Goal: Contribute content: Contribute content

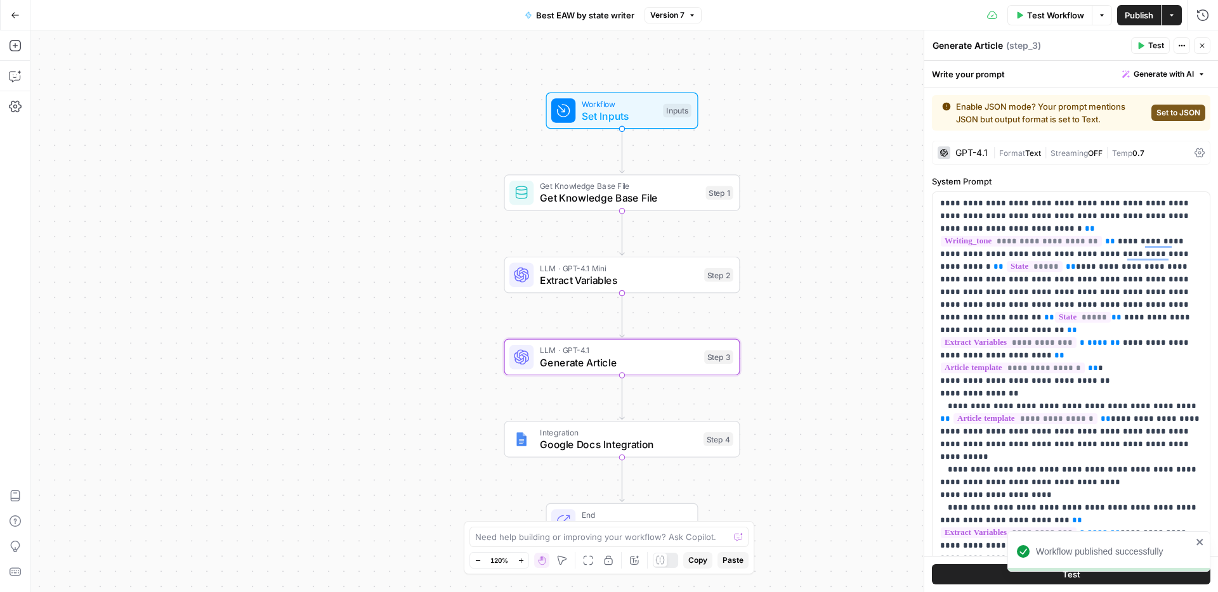
scroll to position [381, 0]
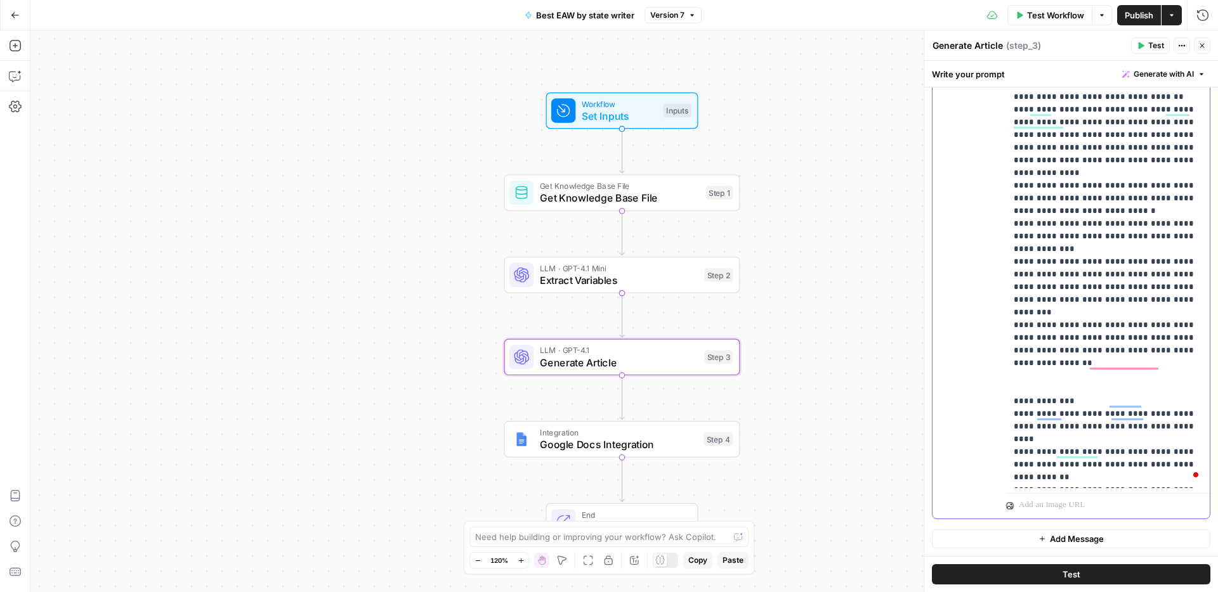
click at [1154, 475] on p "**********" at bounding box center [1108, 40] width 188 height 888
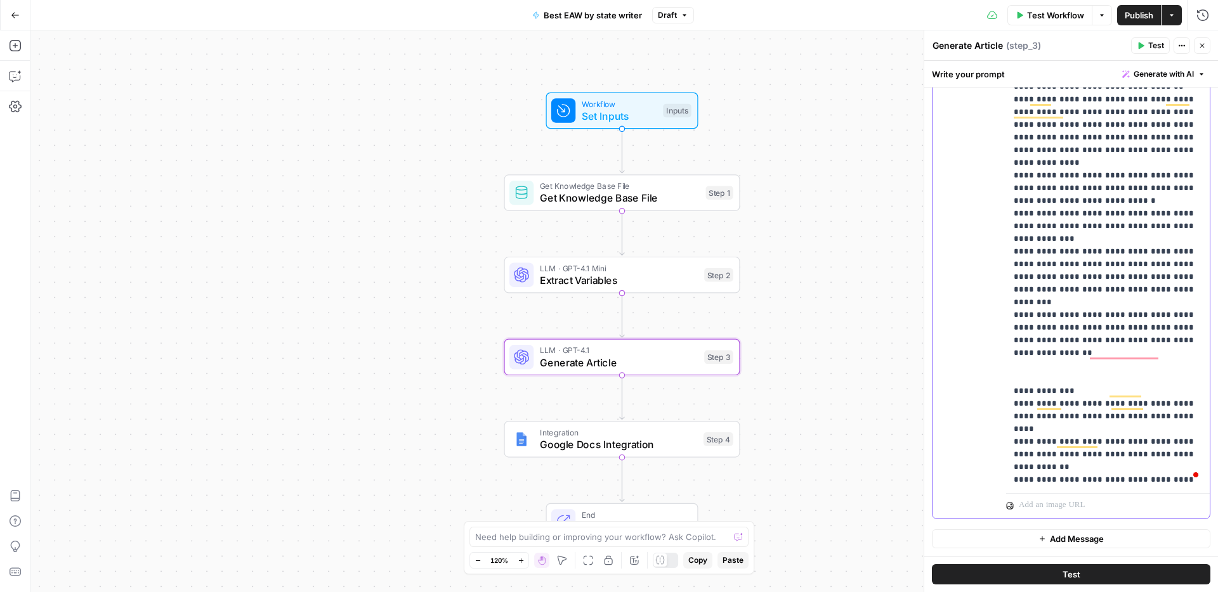
scroll to position [432, 0]
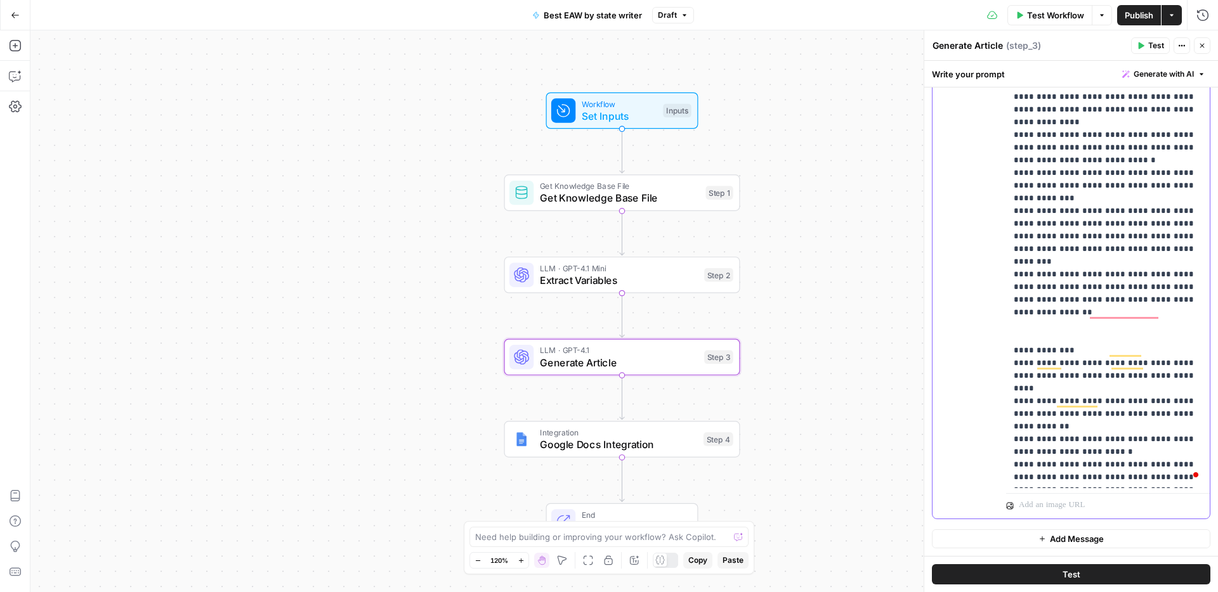
drag, startPoint x: 1048, startPoint y: 450, endPoint x: 1017, endPoint y: 452, distance: 31.8
click at [1017, 452] on p "**********" at bounding box center [1108, 14] width 188 height 939
drag, startPoint x: 1133, startPoint y: 438, endPoint x: 1029, endPoint y: 439, distance: 103.4
click at [1029, 439] on p "**********" at bounding box center [1108, 20] width 188 height 951
drag, startPoint x: 1131, startPoint y: 452, endPoint x: 1121, endPoint y: 453, distance: 9.6
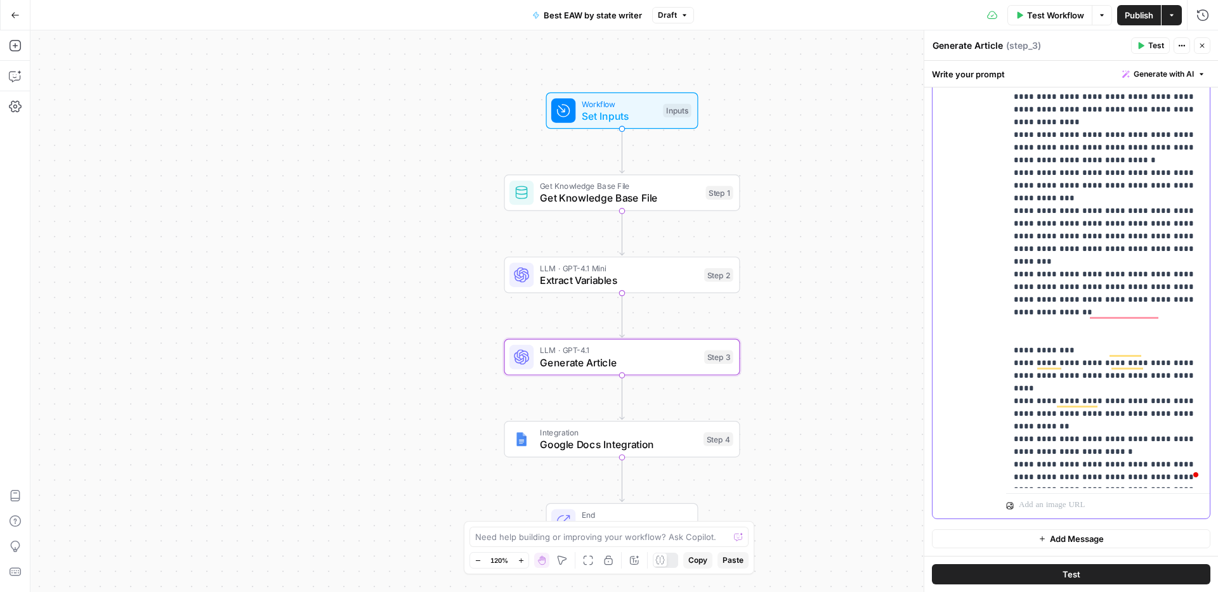
click at [1121, 453] on p "**********" at bounding box center [1108, 14] width 188 height 939
click at [1137, 19] on span "Publish" at bounding box center [1139, 15] width 29 height 13
click at [657, 195] on span "Get Knowledge Base File" at bounding box center [620, 198] width 160 height 15
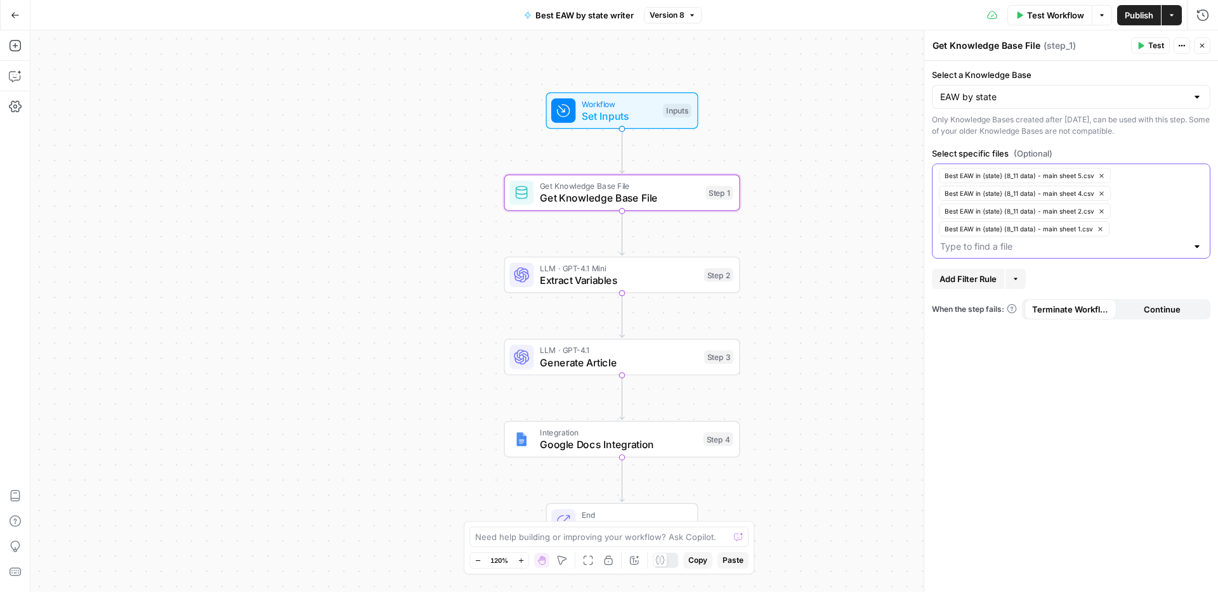
click at [1067, 247] on input "Select specific files (Optional)" at bounding box center [1063, 246] width 247 height 13
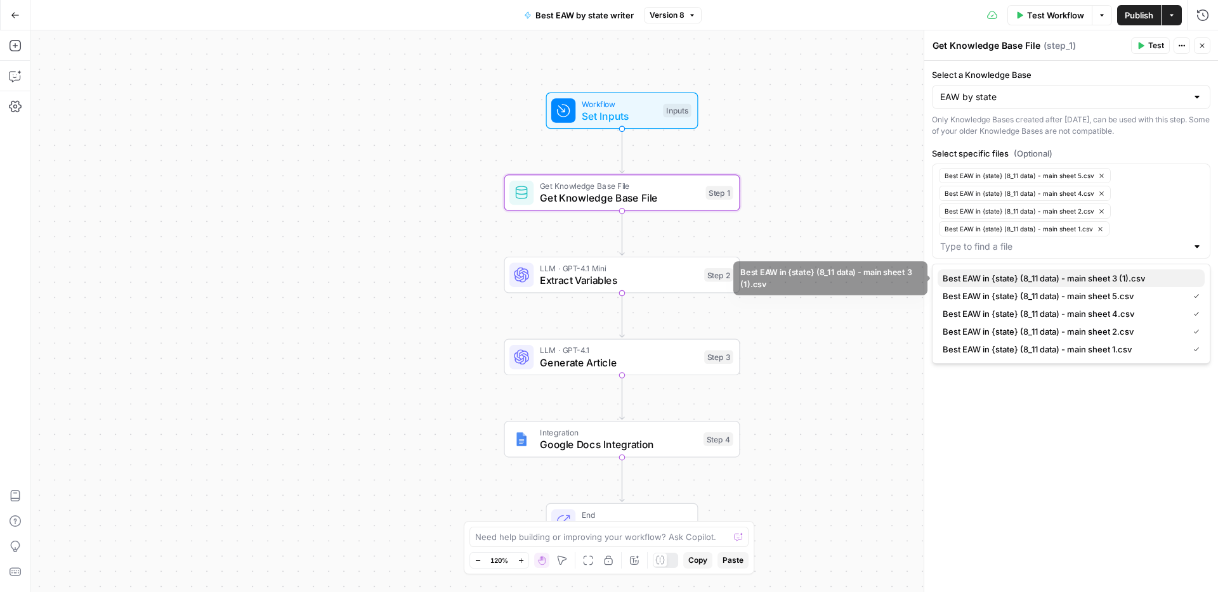
click at [1081, 274] on span "Best EAW in {state} (8_11 data) - main sheet 3 (1).csv" at bounding box center [1069, 278] width 252 height 13
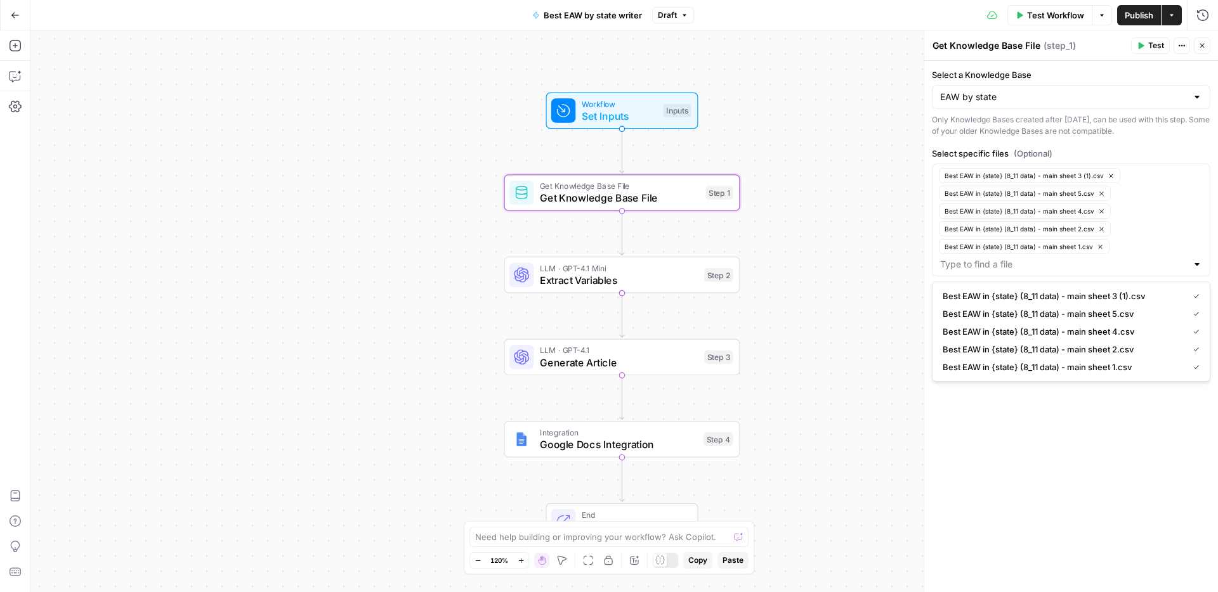
click at [1135, 16] on span "Publish" at bounding box center [1139, 15] width 29 height 13
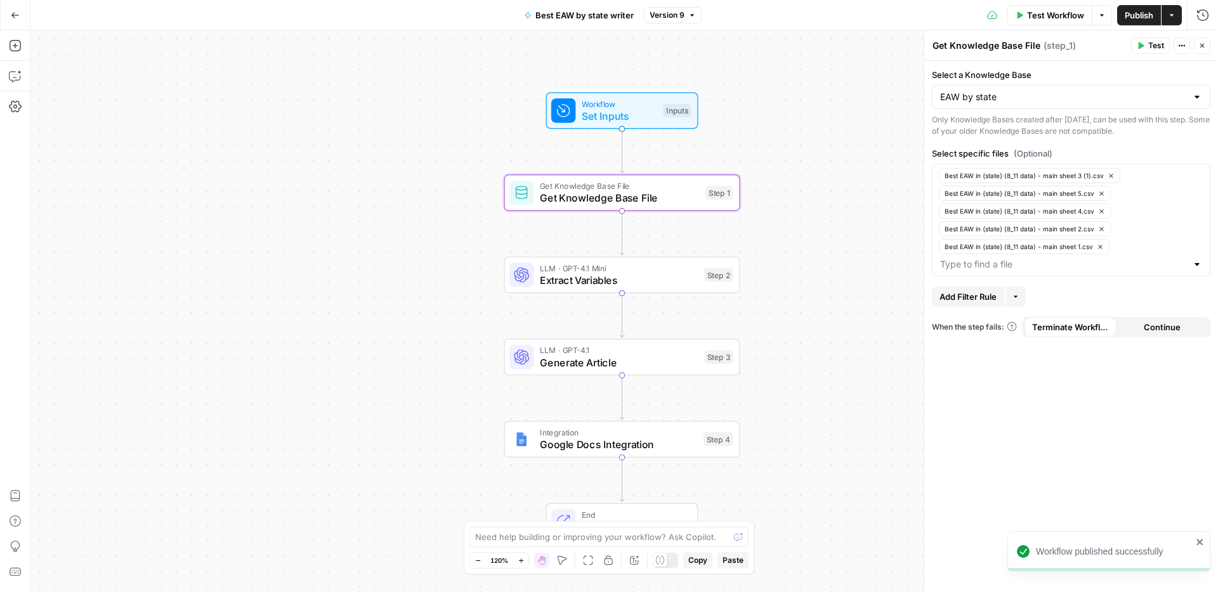
click at [637, 353] on span "LLM · GPT-4.1" at bounding box center [619, 350] width 159 height 12
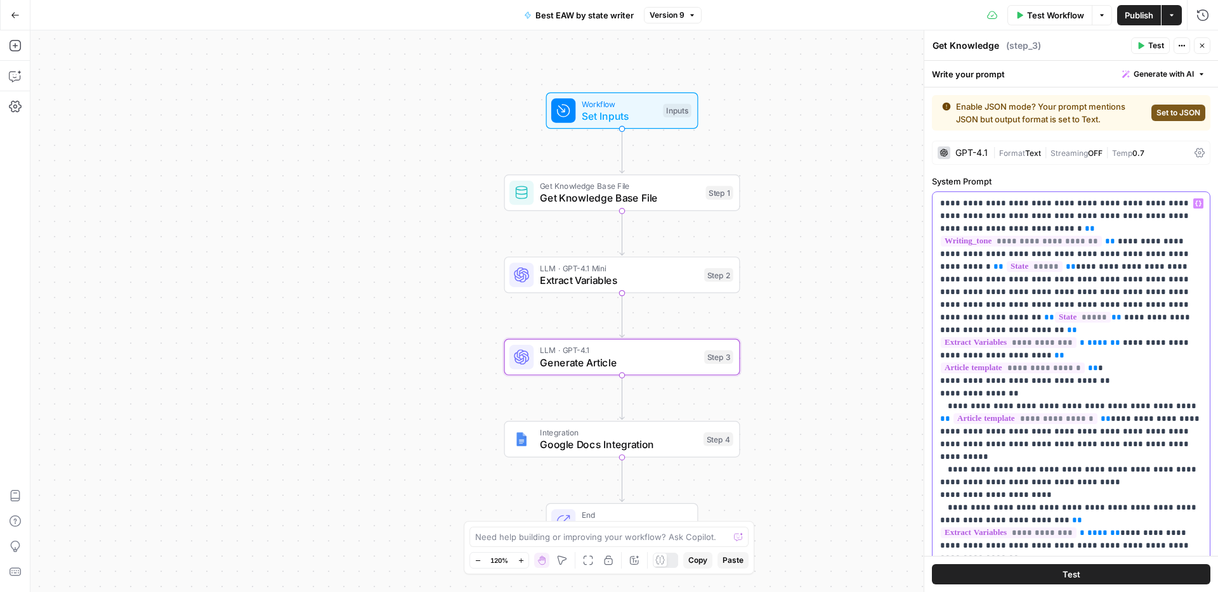
click at [1031, 368] on p "**********" at bounding box center [1071, 527] width 262 height 660
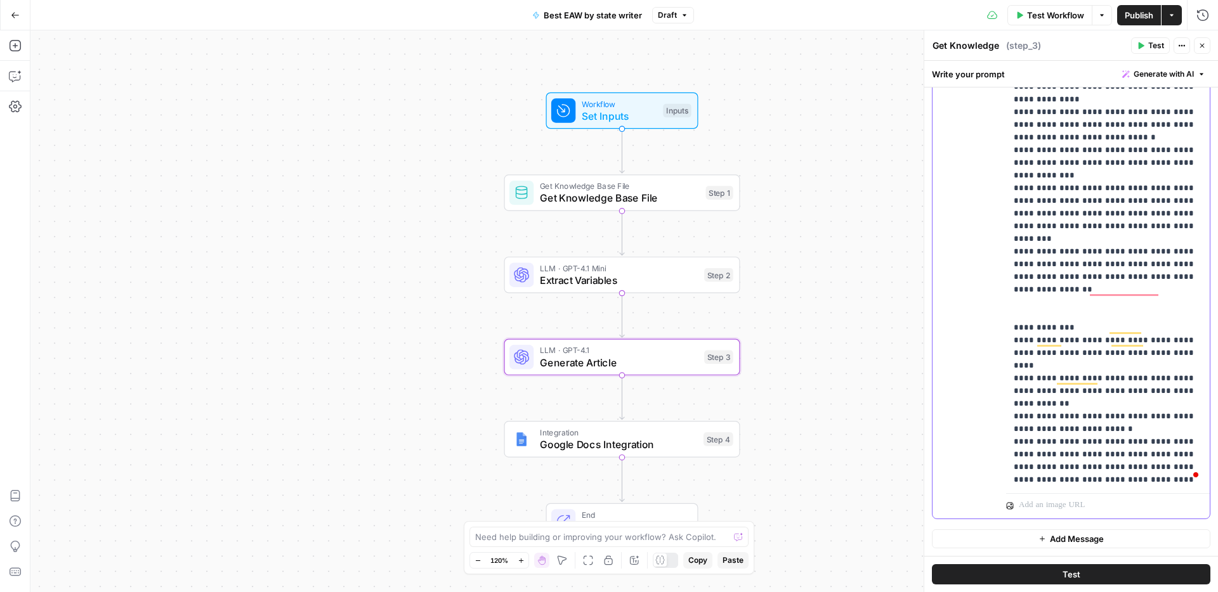
scroll to position [533, 0]
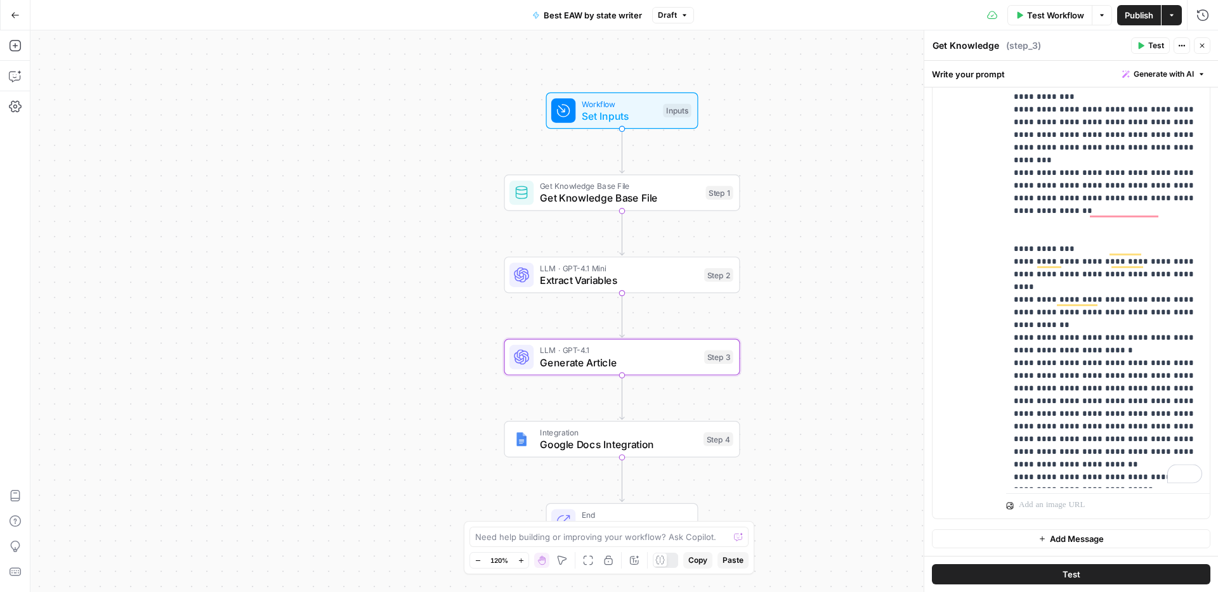
click at [1137, 18] on span "Publish" at bounding box center [1139, 15] width 29 height 13
click at [1128, 18] on span "Publish" at bounding box center [1139, 15] width 29 height 13
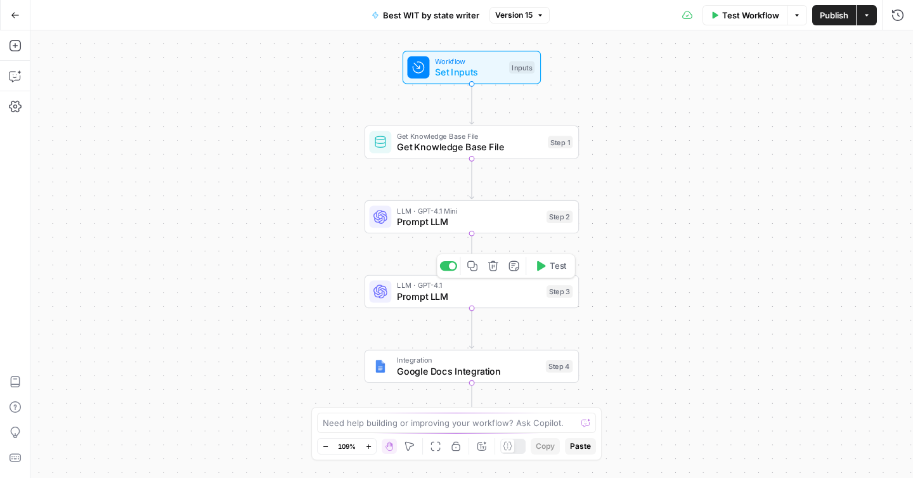
click at [500, 299] on span "Prompt LLM" at bounding box center [469, 297] width 144 height 14
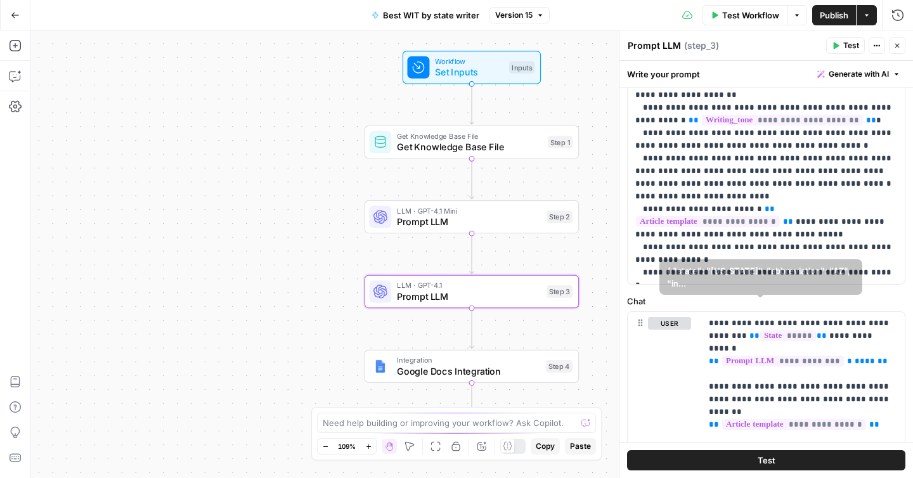
scroll to position [639, 0]
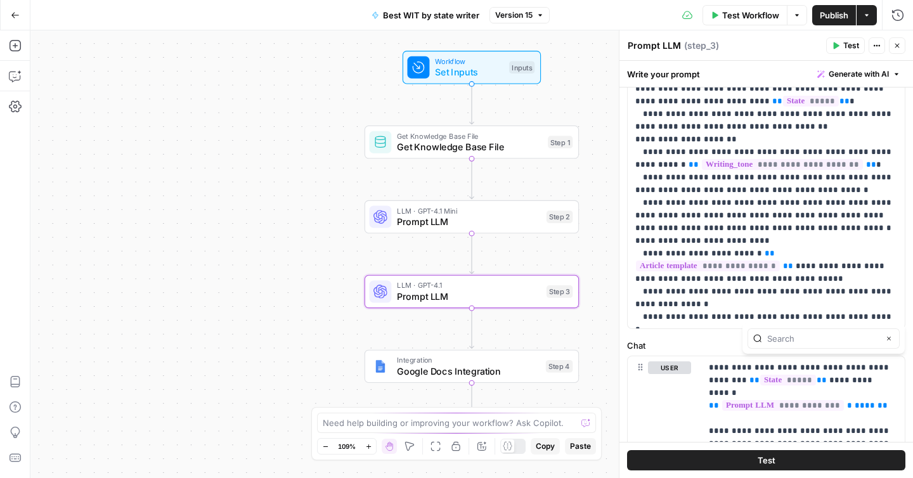
scroll to position [389, 0]
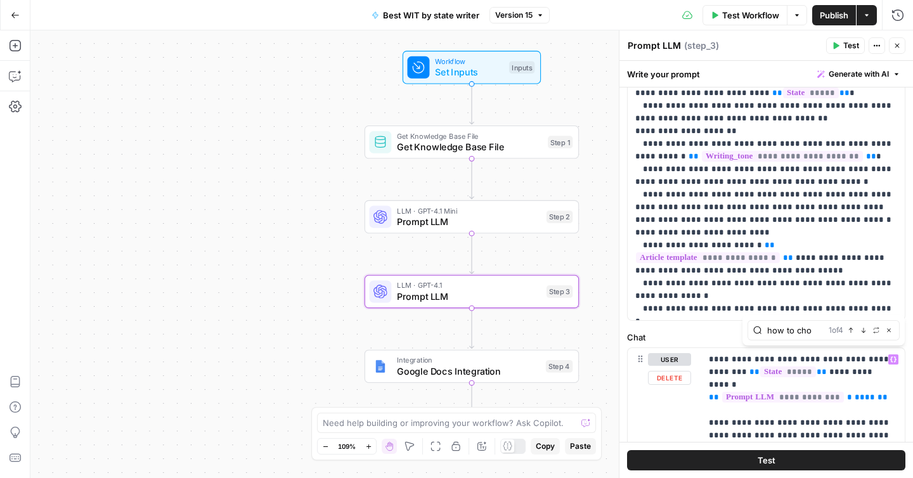
type input "how to cho"
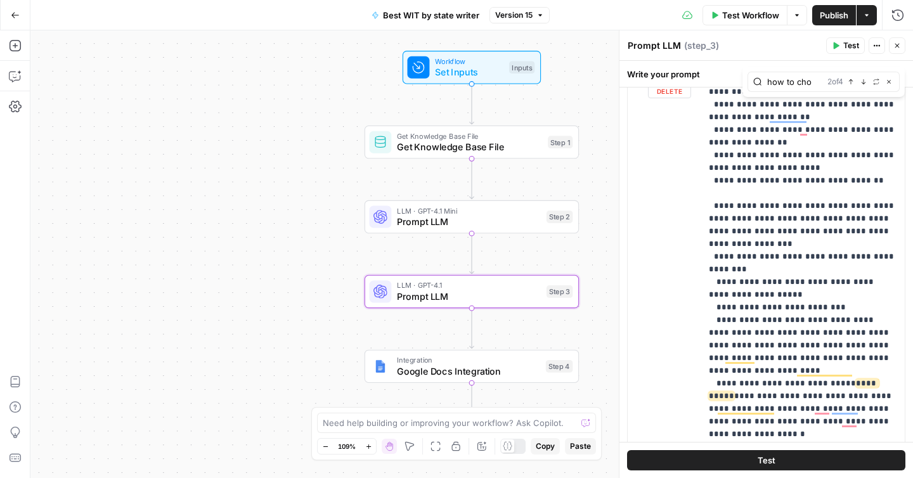
scroll to position [546, 0]
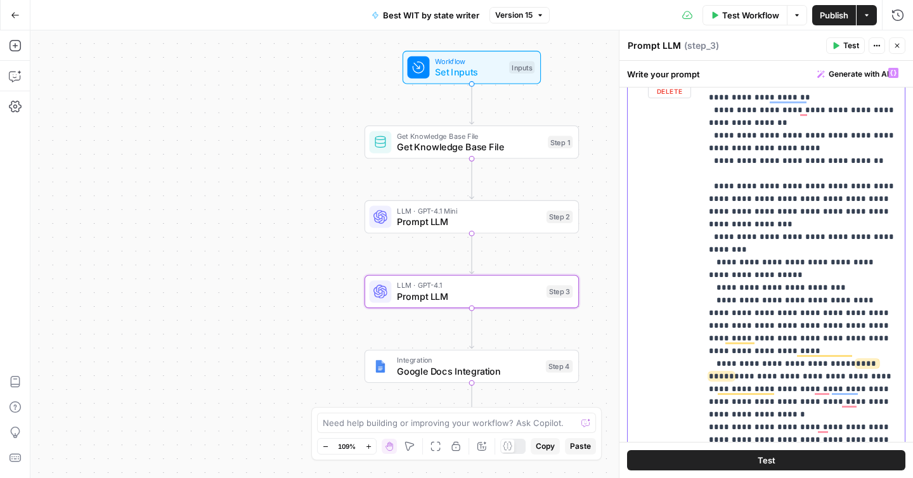
drag, startPoint x: 710, startPoint y: 263, endPoint x: 812, endPoint y: 287, distance: 104.9
click at [812, 287] on p "**********" at bounding box center [803, 224] width 188 height 1408
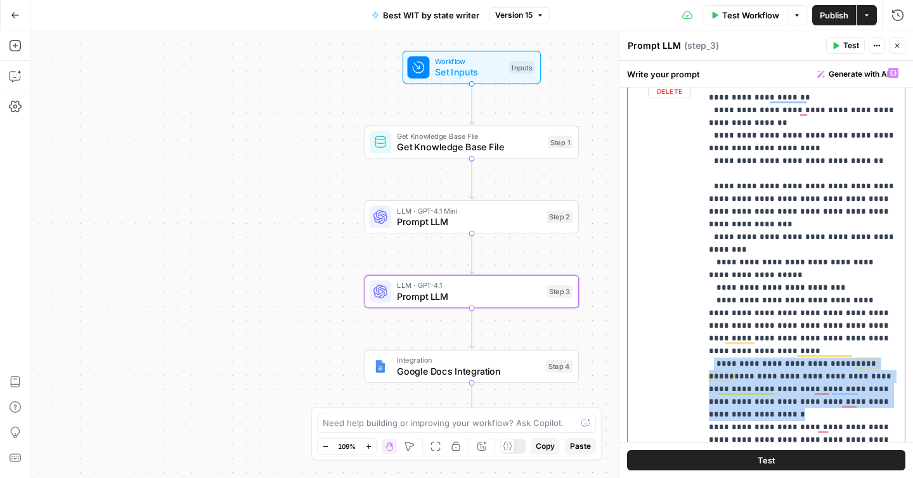
drag, startPoint x: 885, startPoint y: 300, endPoint x: 714, endPoint y: 266, distance: 174.6
click at [714, 266] on p "**********" at bounding box center [803, 224] width 188 height 1408
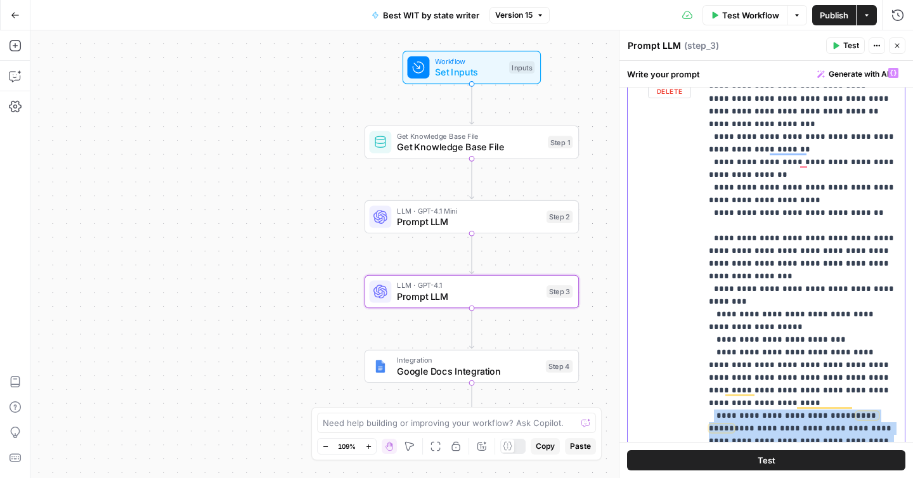
copy p "**********"
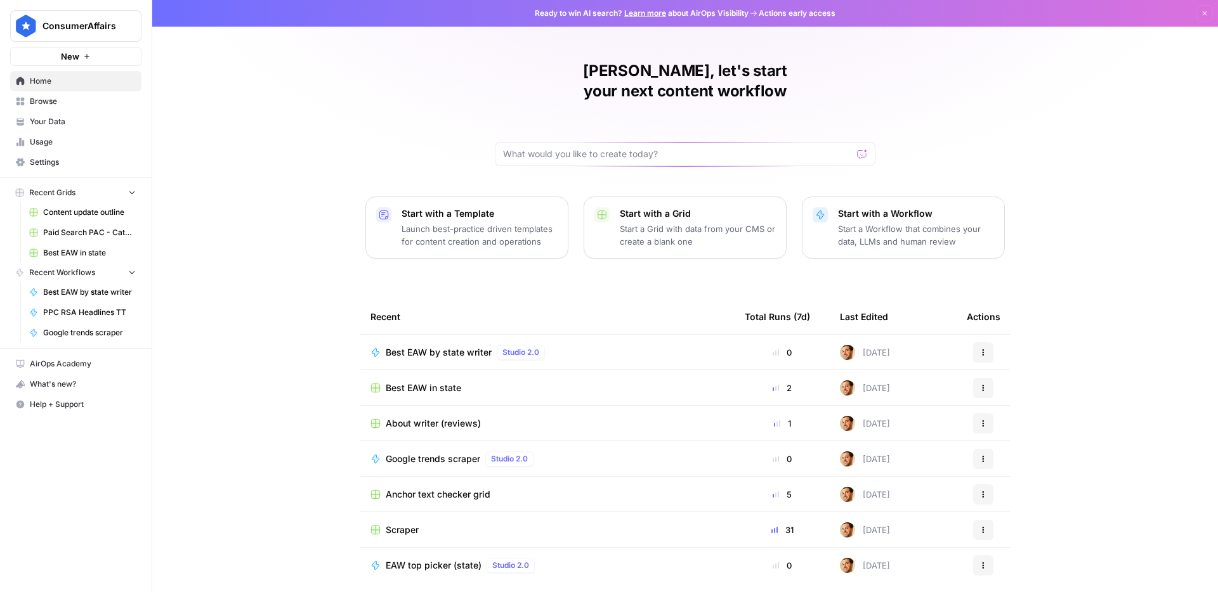
click at [82, 123] on span "Your Data" at bounding box center [83, 121] width 106 height 11
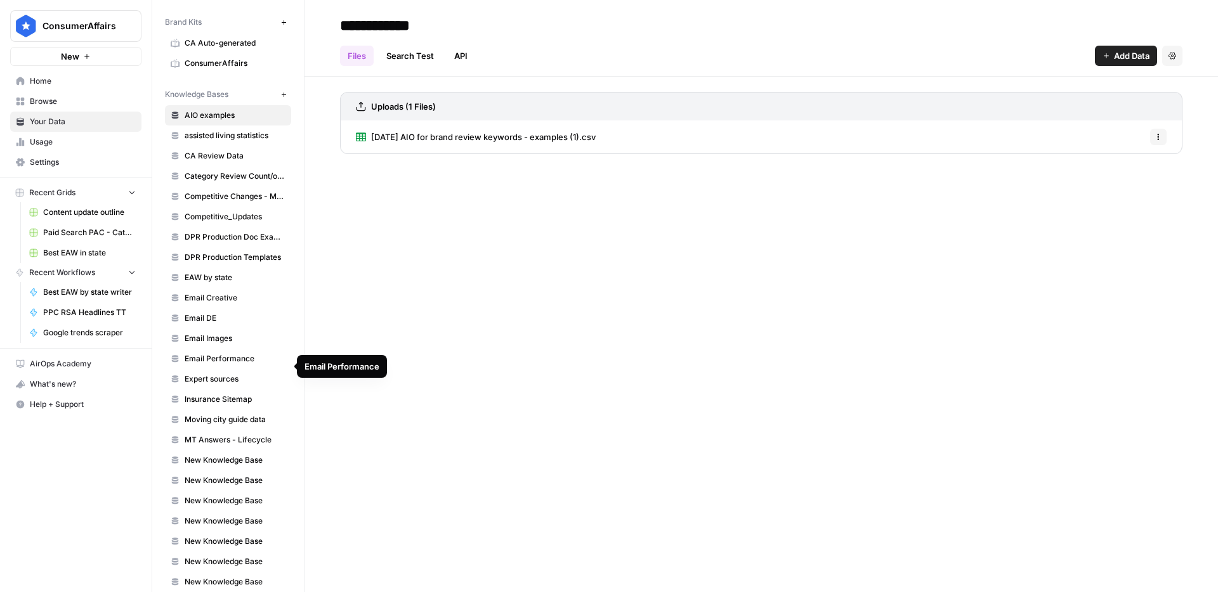
scroll to position [119, 0]
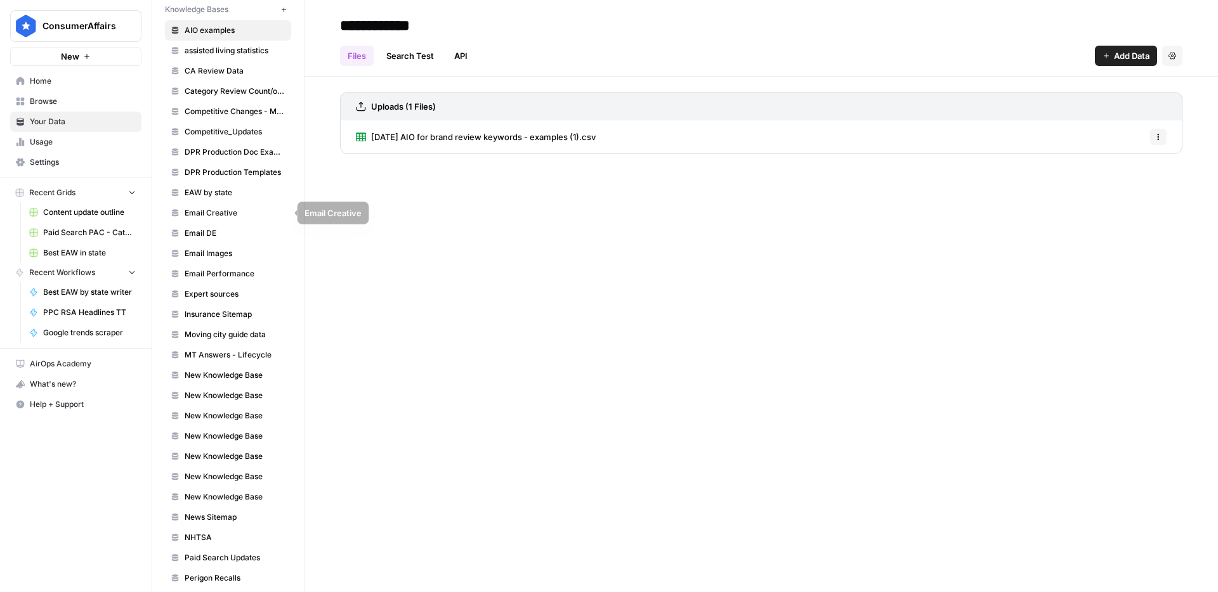
click at [211, 192] on span "EAW by state" at bounding box center [235, 192] width 101 height 11
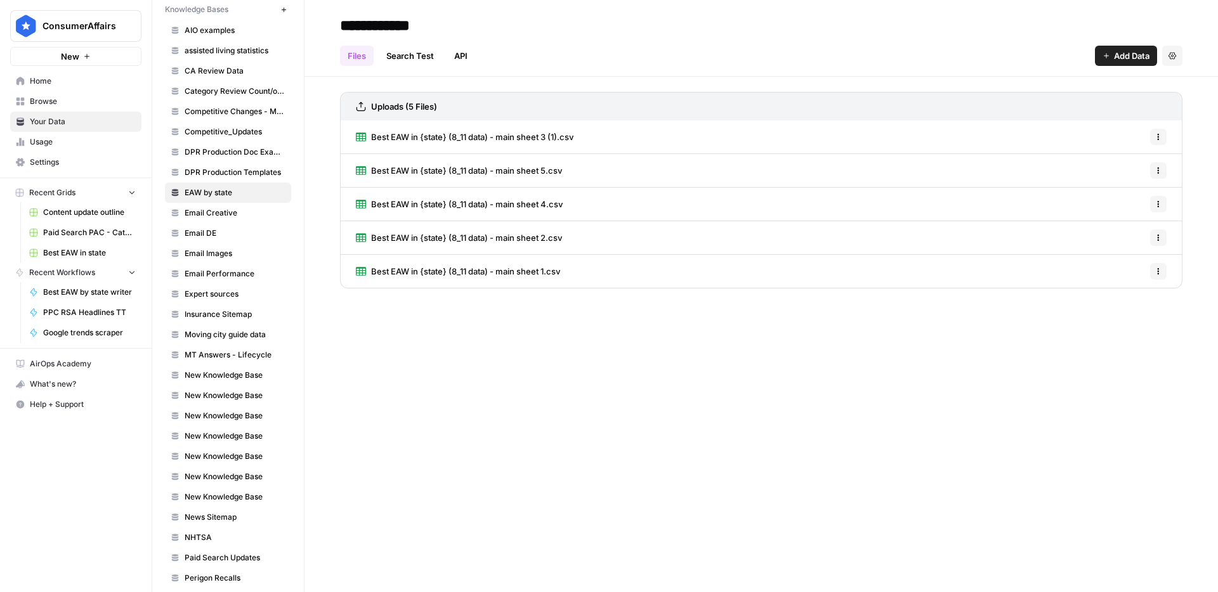
click at [649, 134] on div "Best EAW in {state} (8_11 data) - main sheet 3 (1).csv Options" at bounding box center [761, 138] width 842 height 34
click at [553, 136] on span "Best EAW in {state} (8_11 data) - main sheet 3 (1).csv" at bounding box center [472, 137] width 202 height 13
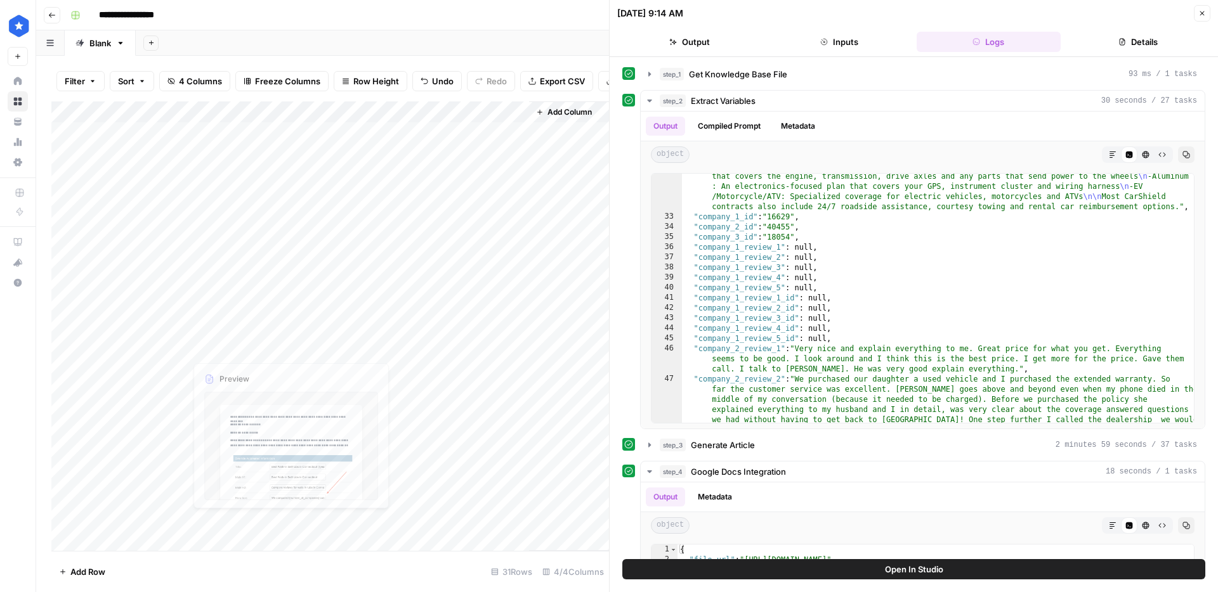
scroll to position [885, 0]
click at [259, 369] on div "Add Column" at bounding box center [330, 326] width 558 height 450
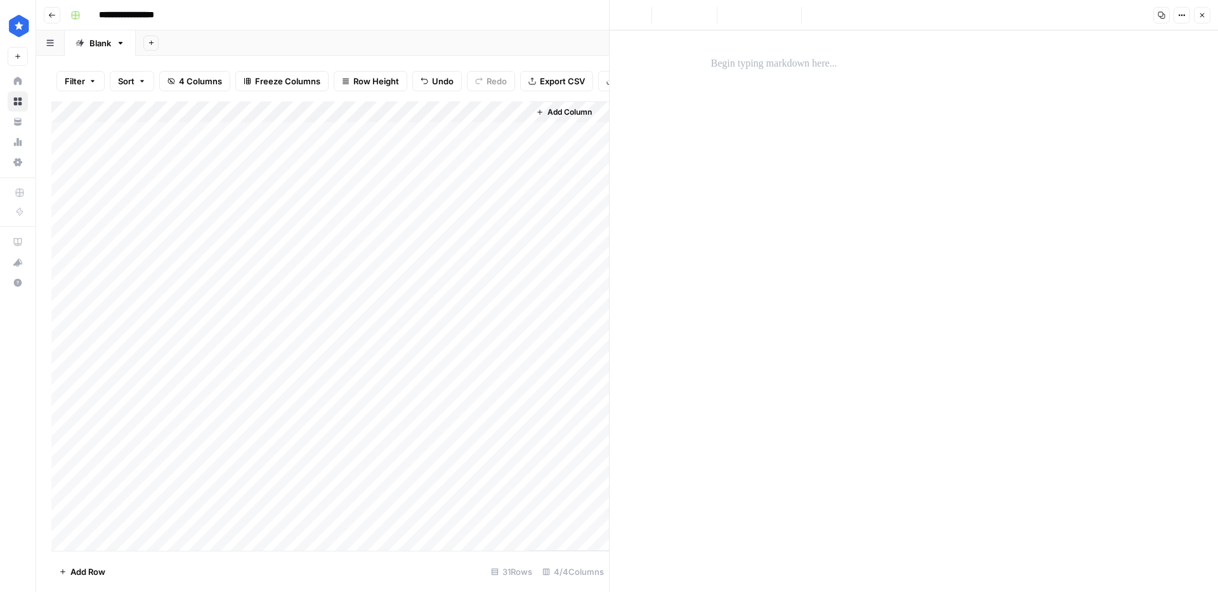
click at [773, 58] on p at bounding box center [914, 64] width 406 height 16
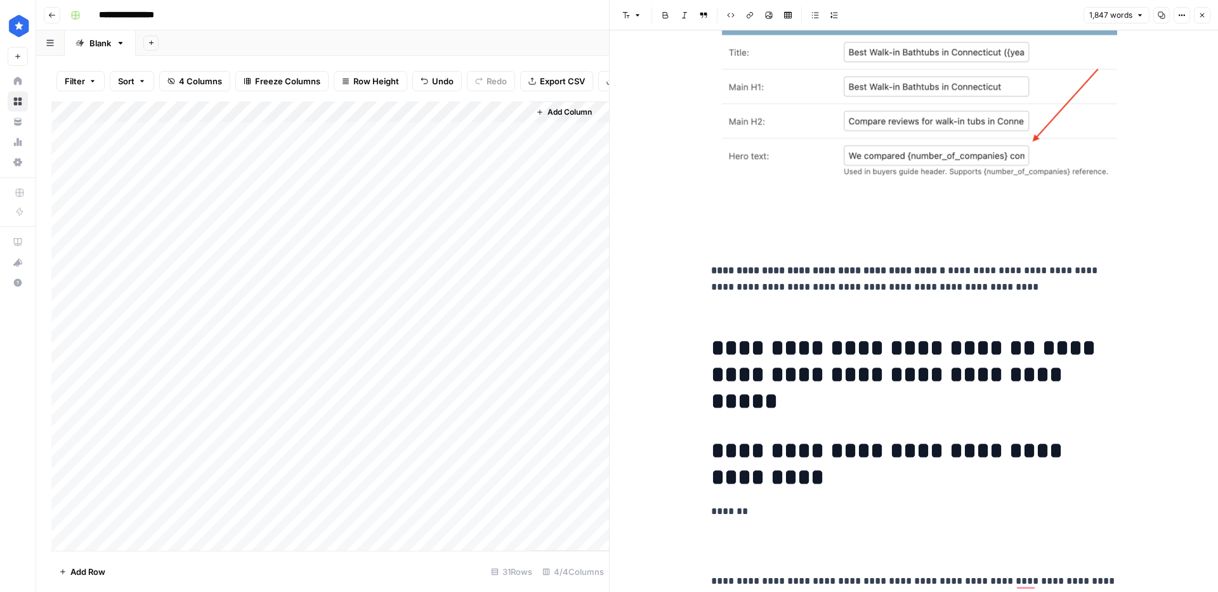
click at [717, 349] on strong "**********" at bounding box center [876, 348] width 331 height 23
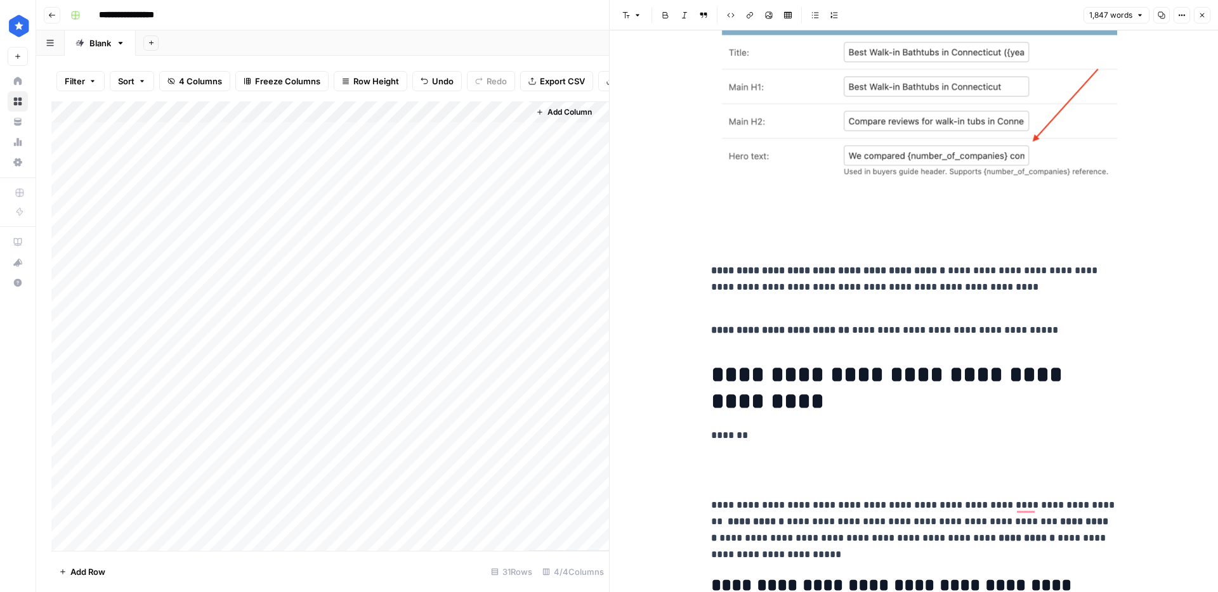
click at [355, 369] on div "Add Column" at bounding box center [330, 326] width 558 height 450
click at [496, 373] on div "Add Column" at bounding box center [330, 326] width 558 height 450
click at [511, 372] on div "Add Column" at bounding box center [330, 326] width 558 height 450
click at [285, 367] on div "Add Column" at bounding box center [330, 326] width 558 height 450
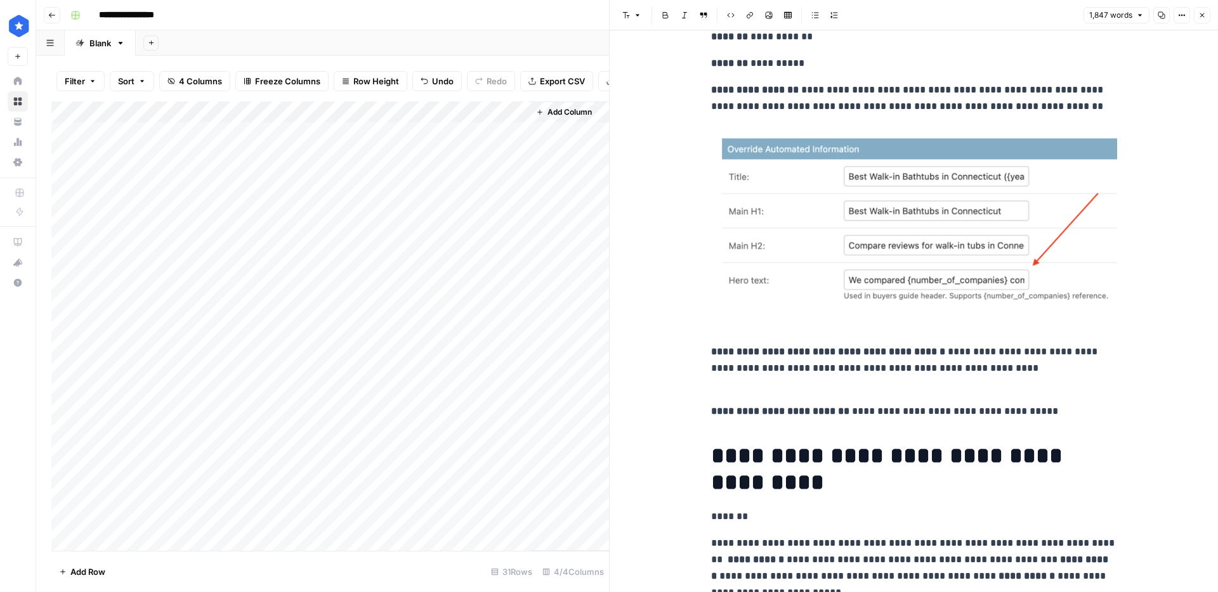
scroll to position [51, 0]
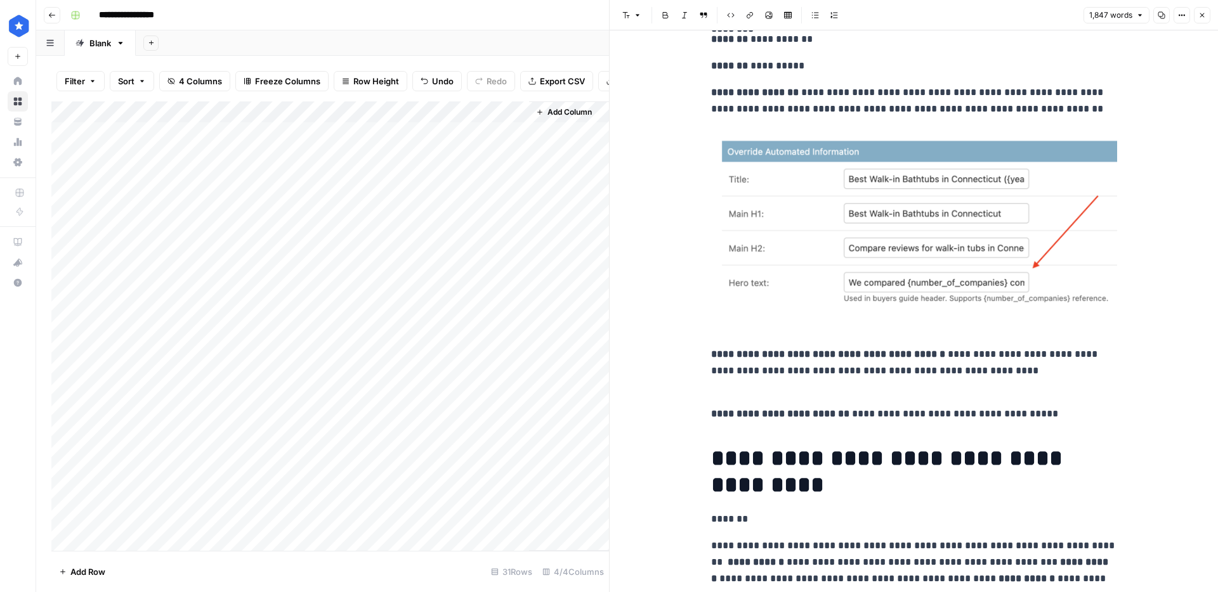
click at [882, 202] on img at bounding box center [914, 218] width 406 height 182
click at [836, 219] on img "To enrich screen reader interactions, please activate Accessibility in Grammarl…" at bounding box center [914, 218] width 406 height 182
click at [832, 238] on img "To enrich screen reader interactions, please activate Accessibility in Grammarl…" at bounding box center [914, 218] width 406 height 182
drag, startPoint x: 986, startPoint y: 318, endPoint x: 959, endPoint y: 320, distance: 27.4
click at [986, 318] on p "To enrich screen reader interactions, please activate Accessibility in Grammarl…" at bounding box center [914, 231] width 406 height 209
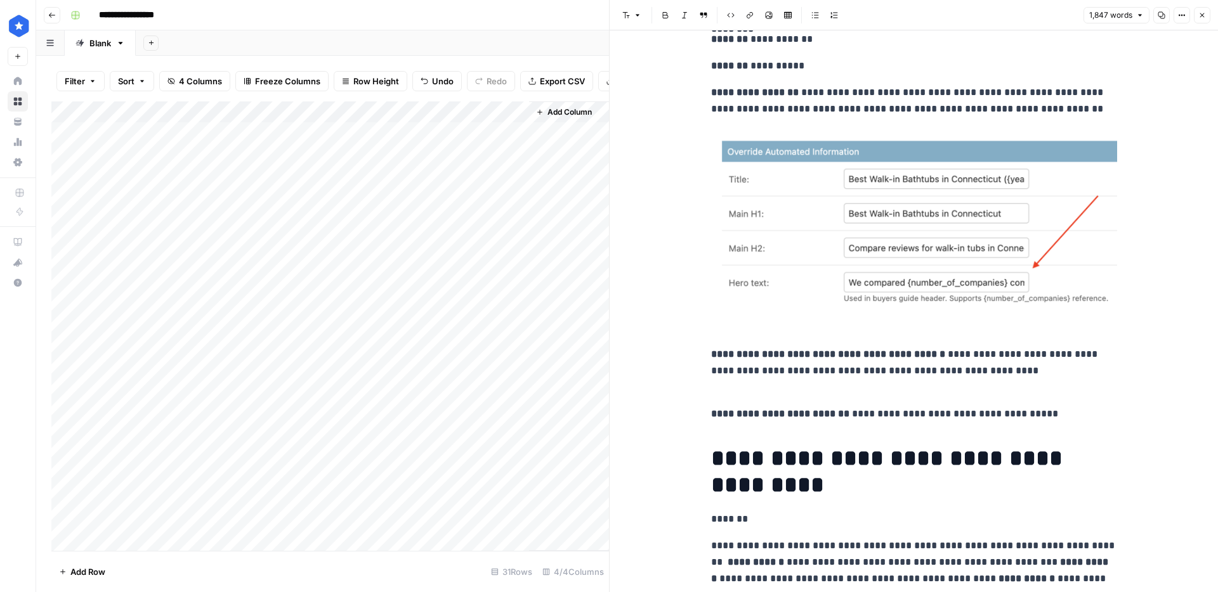
click at [960, 281] on img "To enrich screen reader interactions, please activate Accessibility in Grammarl…" at bounding box center [914, 218] width 406 height 182
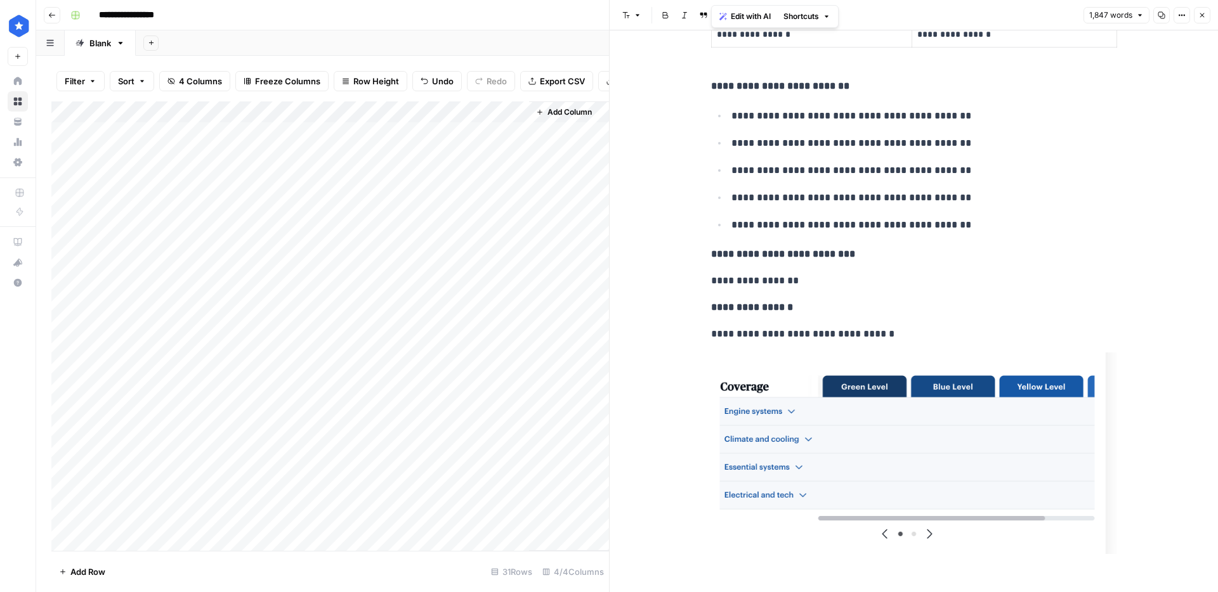
scroll to position [1840, 0]
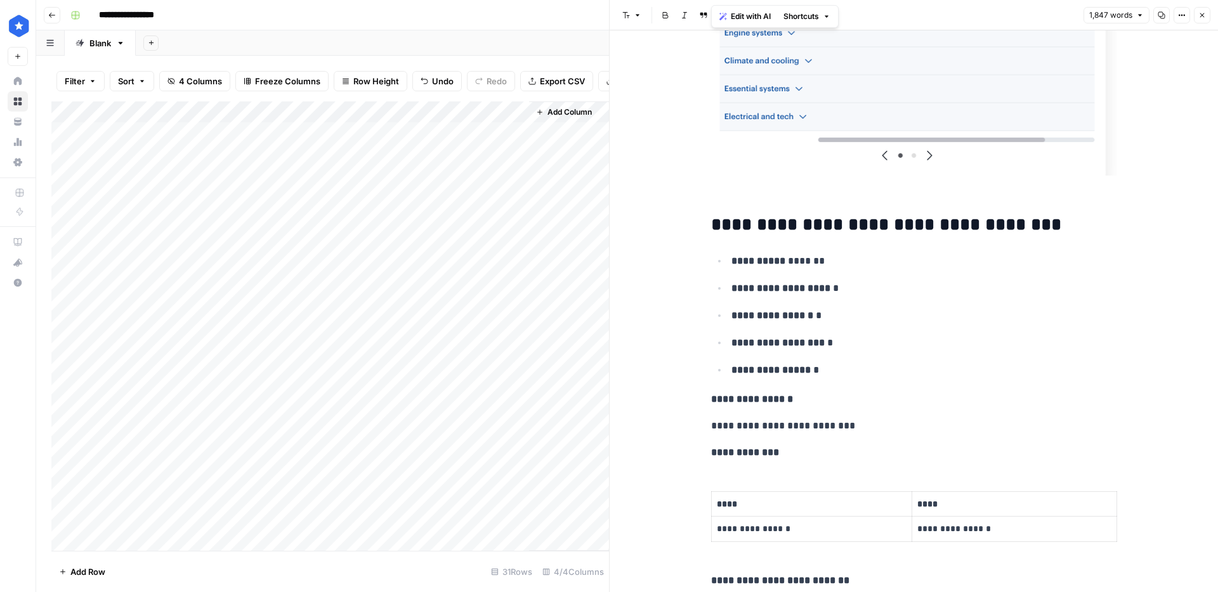
click at [1000, 109] on img "To enrich screen reader interactions, please activate Accessibility in Grammarl…" at bounding box center [914, 75] width 406 height 202
drag, startPoint x: 1109, startPoint y: 176, endPoint x: 1019, endPoint y: 148, distance: 93.7
click at [1019, 148] on p "To enrich screen reader interactions, please activate Accessibility in Grammarl…" at bounding box center [914, 88] width 406 height 228
